Goal: Information Seeking & Learning: Learn about a topic

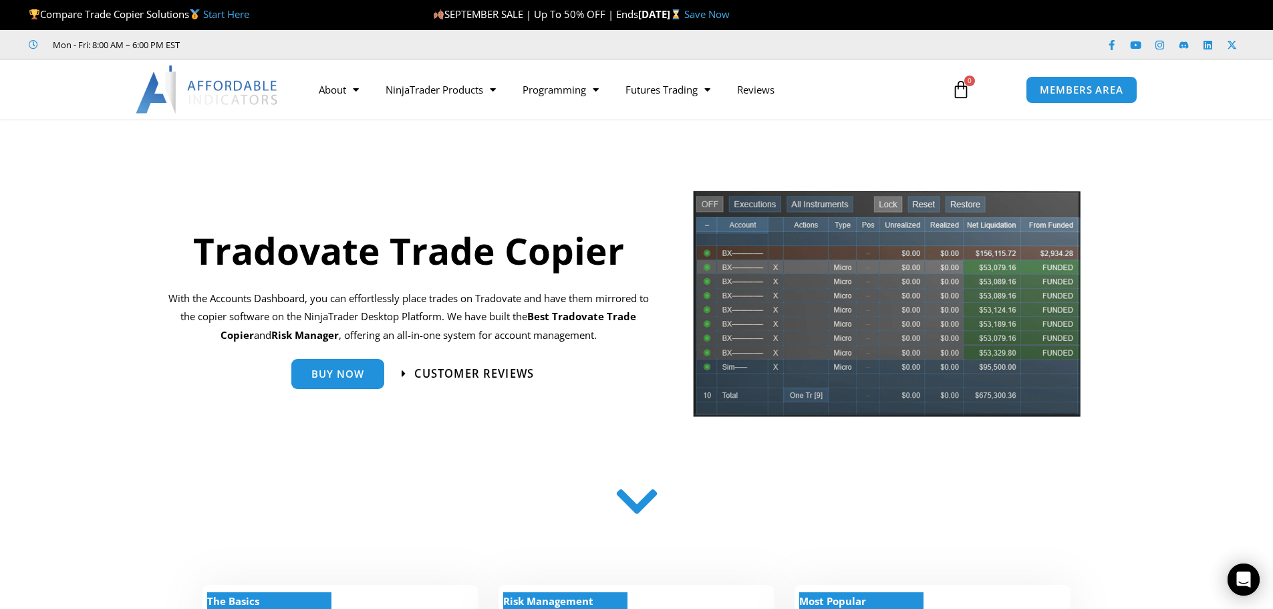
click at [479, 370] on span "Customer Reviews" at bounding box center [474, 373] width 120 height 11
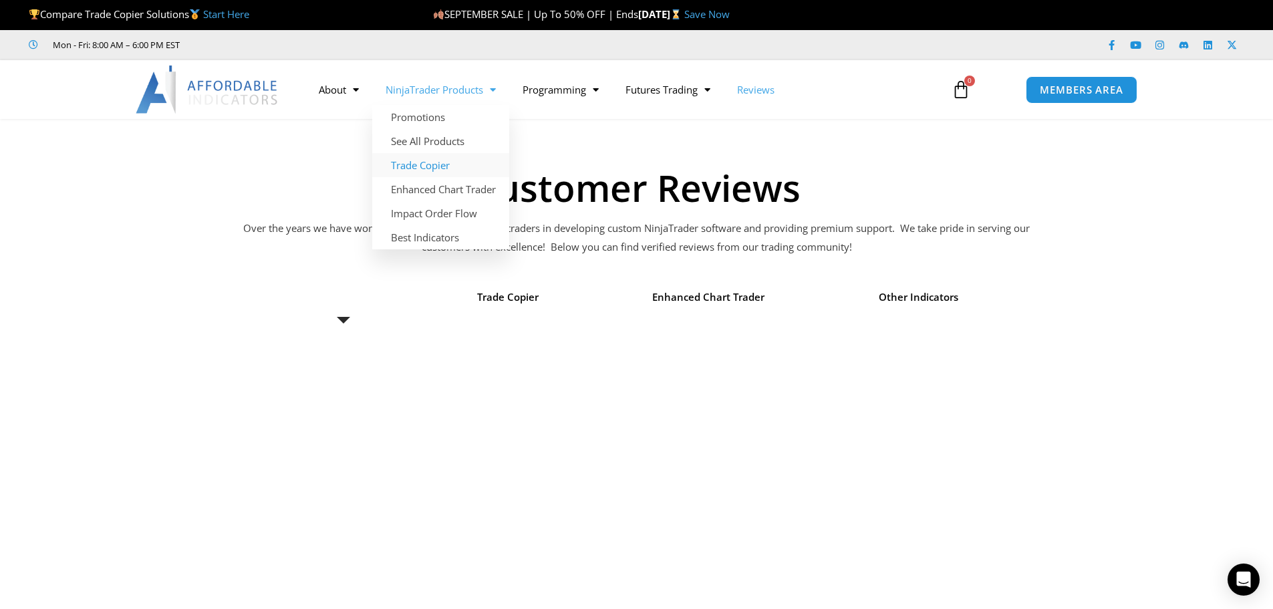
click at [432, 164] on link "Trade Copier" at bounding box center [440, 165] width 137 height 24
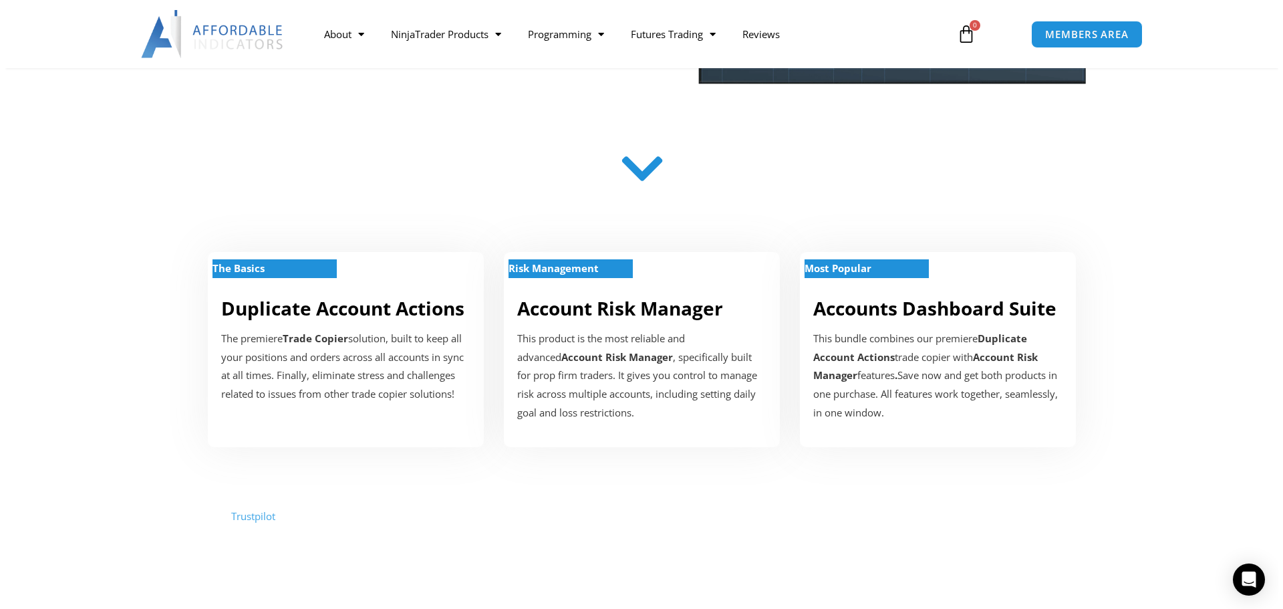
scroll to position [334, 0]
